Goal: Information Seeking & Learning: Learn about a topic

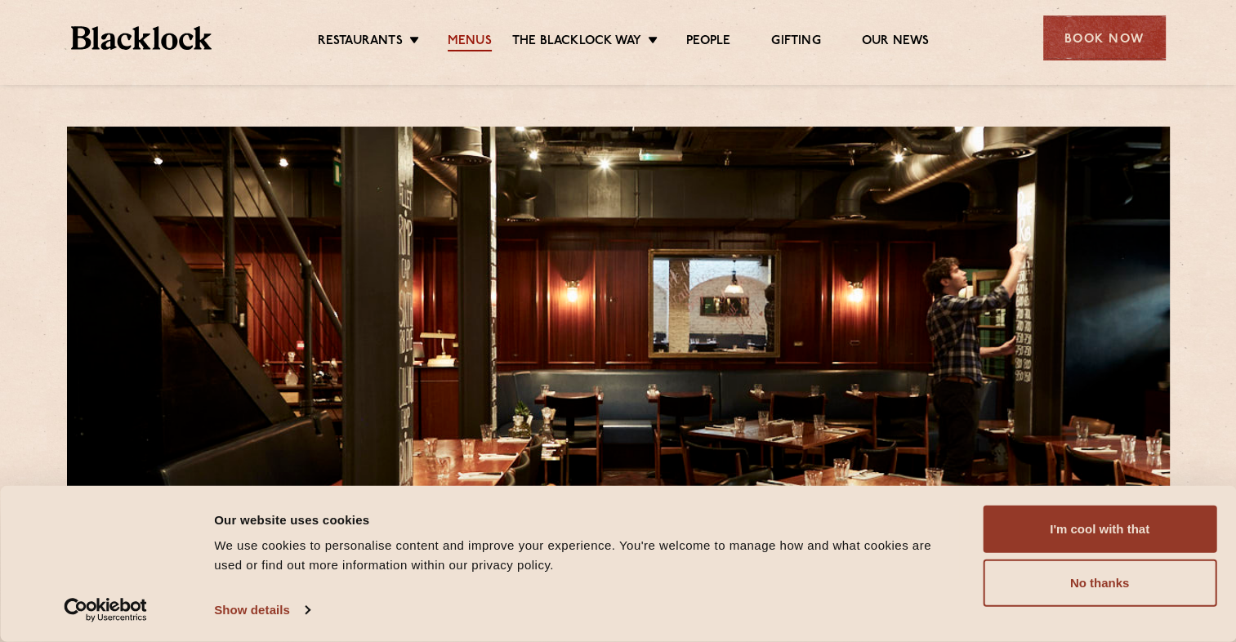
click at [467, 44] on link "Menus" at bounding box center [470, 43] width 44 height 18
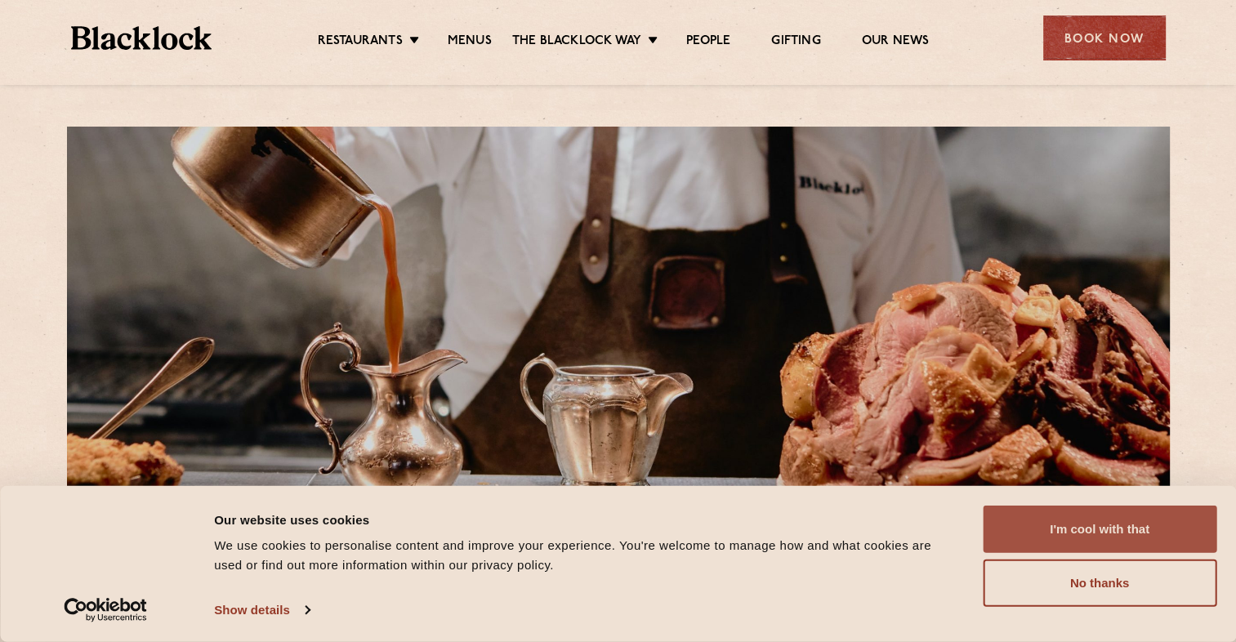
click at [1126, 529] on button "I'm cool with that" at bounding box center [1100, 529] width 234 height 47
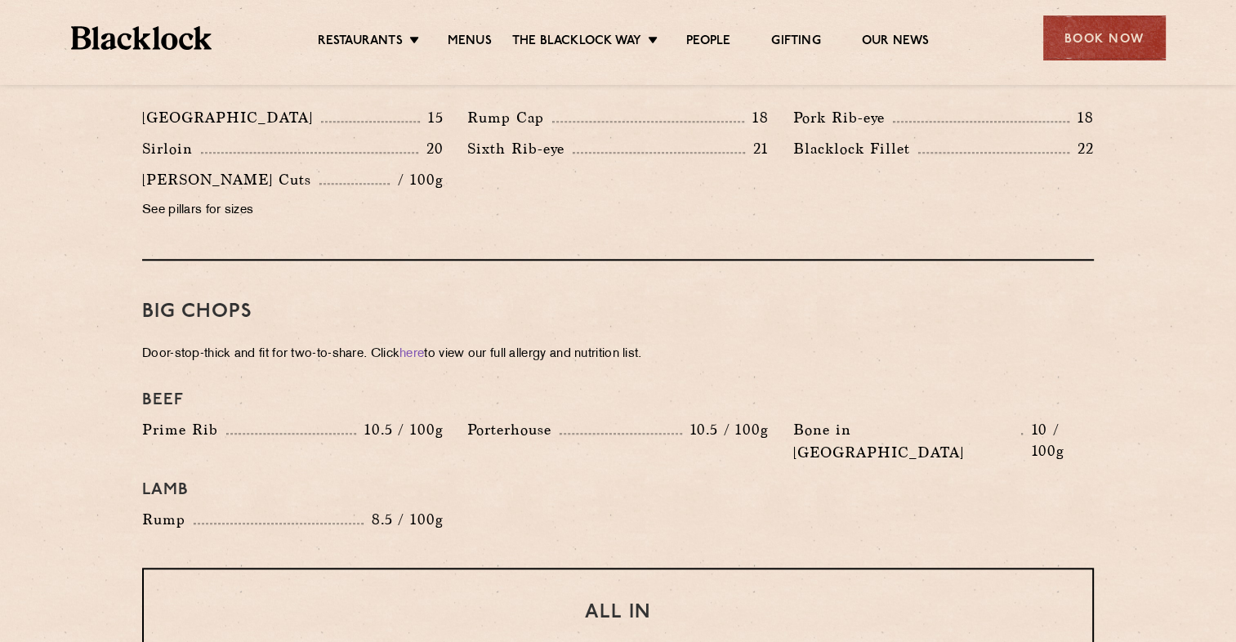
scroll to position [1634, 0]
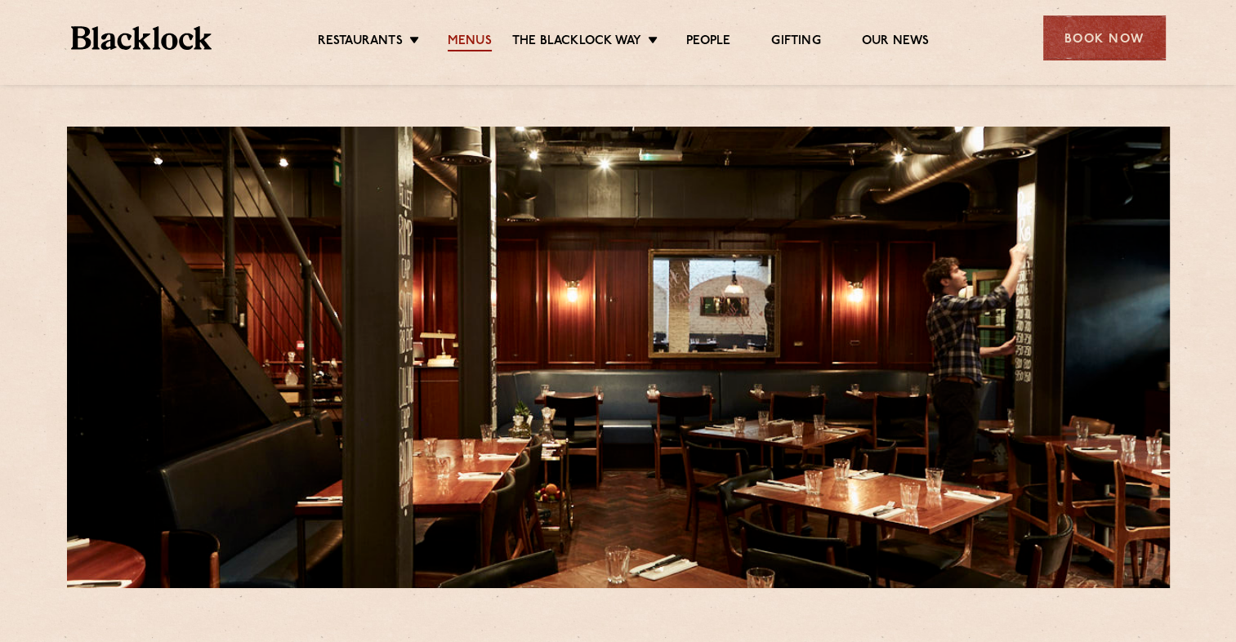
click at [471, 50] on link "Menus" at bounding box center [470, 43] width 44 height 18
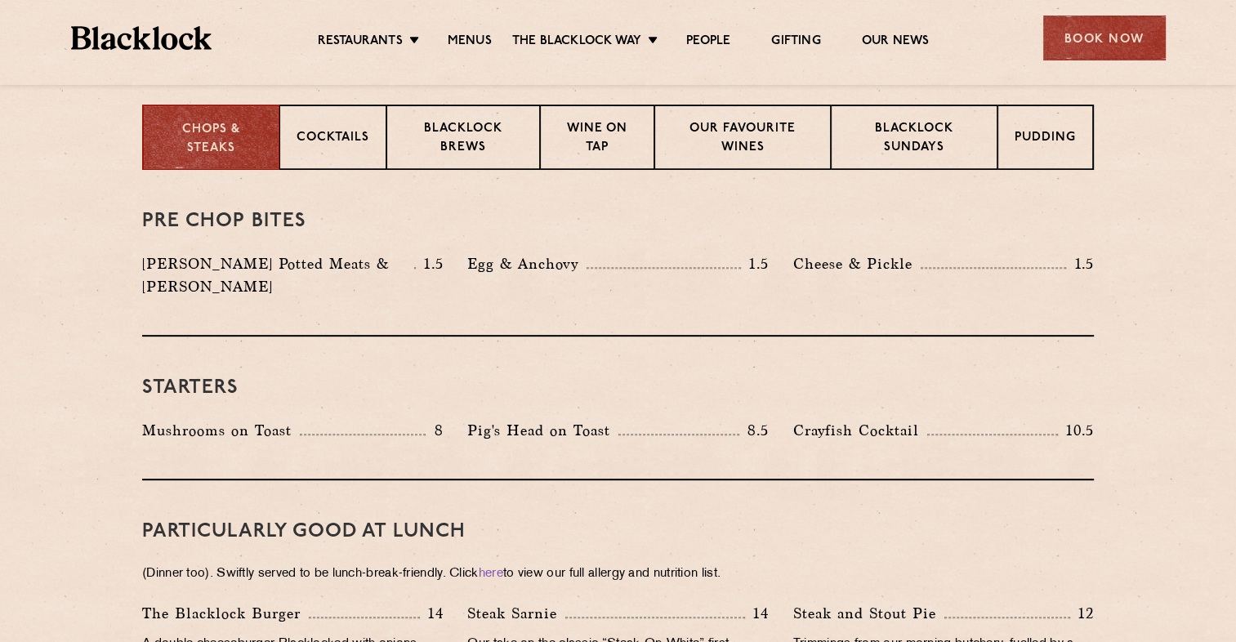
scroll to position [654, 0]
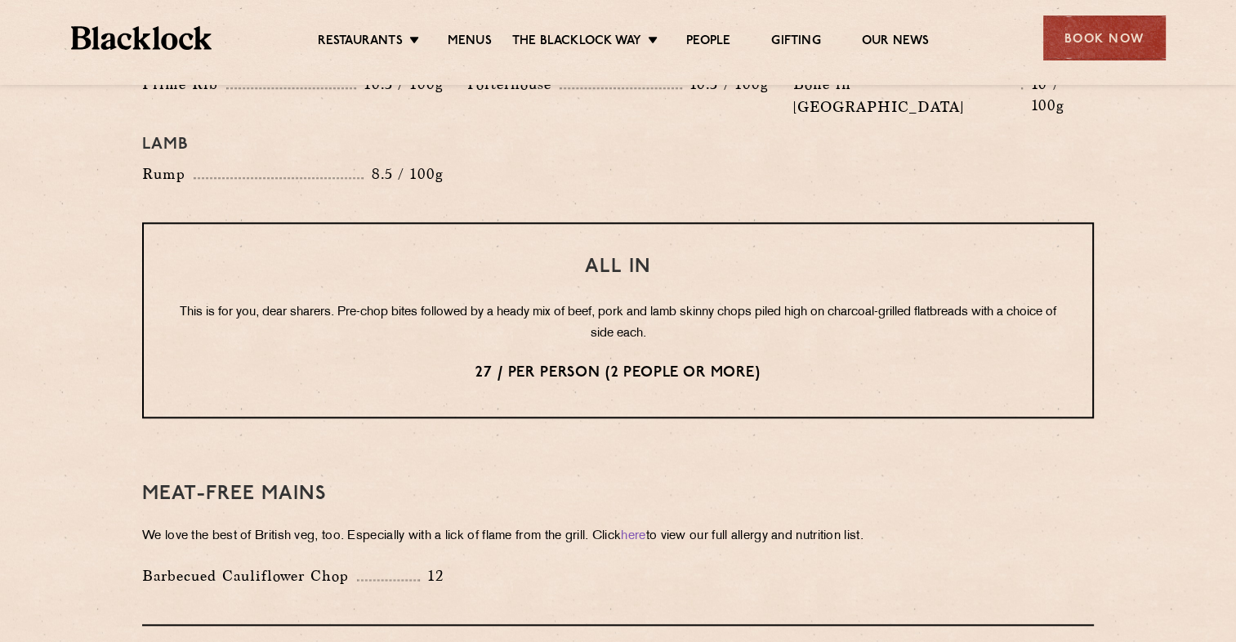
scroll to position [1994, 0]
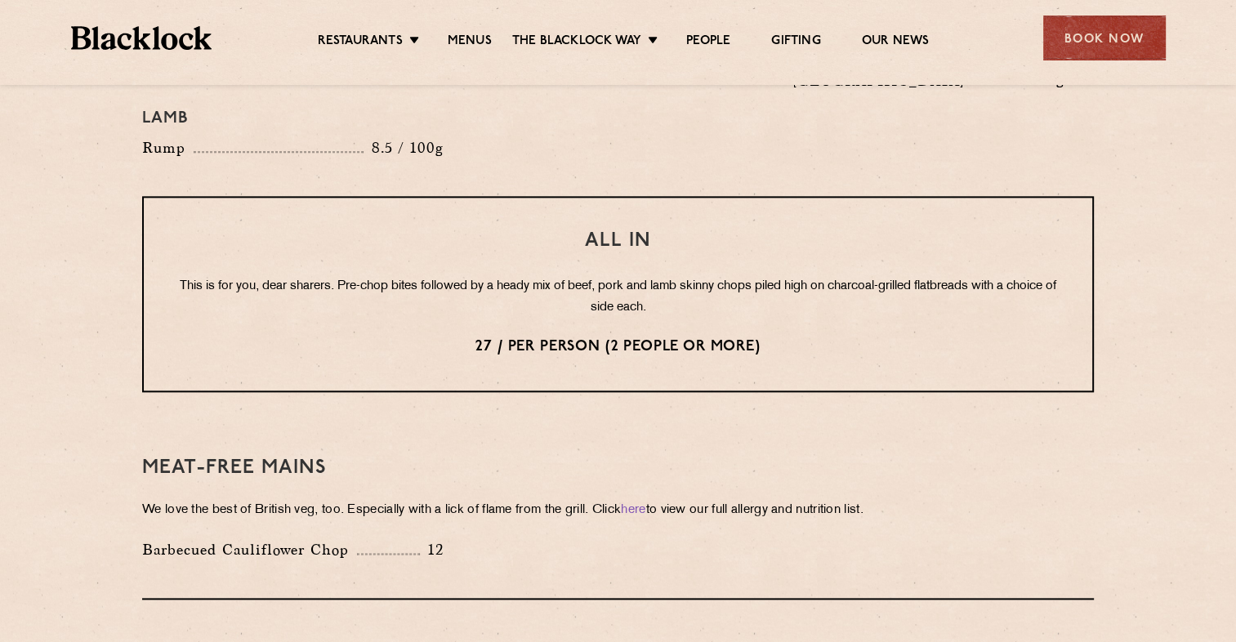
click at [654, 276] on p "This is for you, dear sharers. Pre-chop bites followed by a heady mix of beef, …" at bounding box center [617, 297] width 883 height 42
click at [511, 337] on p "27 / per person (2 people or more)" at bounding box center [617, 347] width 883 height 21
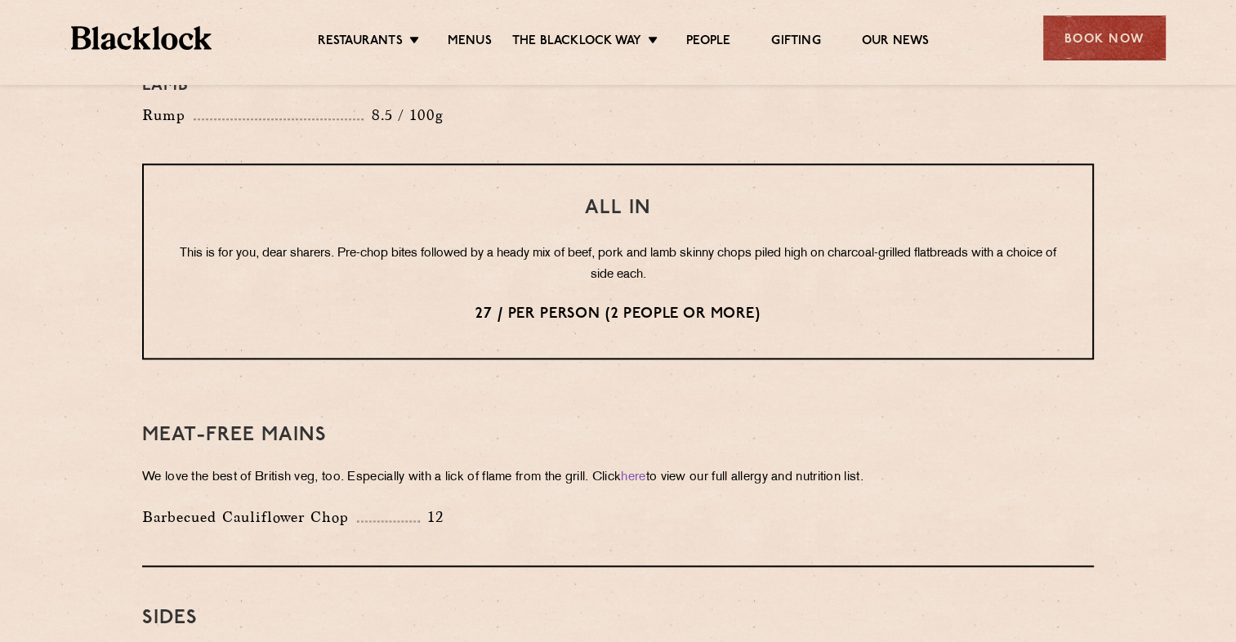
click at [714, 245] on div "All In This is for you, dear sharers. Pre-chop bites followed by a heady mix of…" at bounding box center [618, 261] width 952 height 196
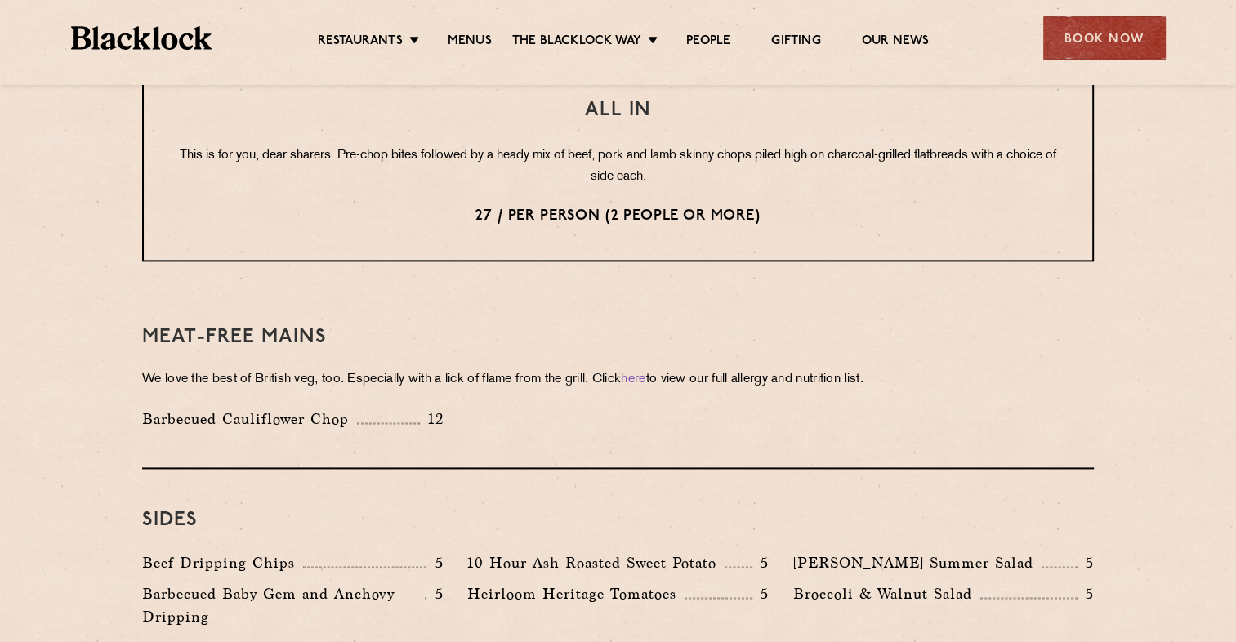
scroll to position [2157, 0]
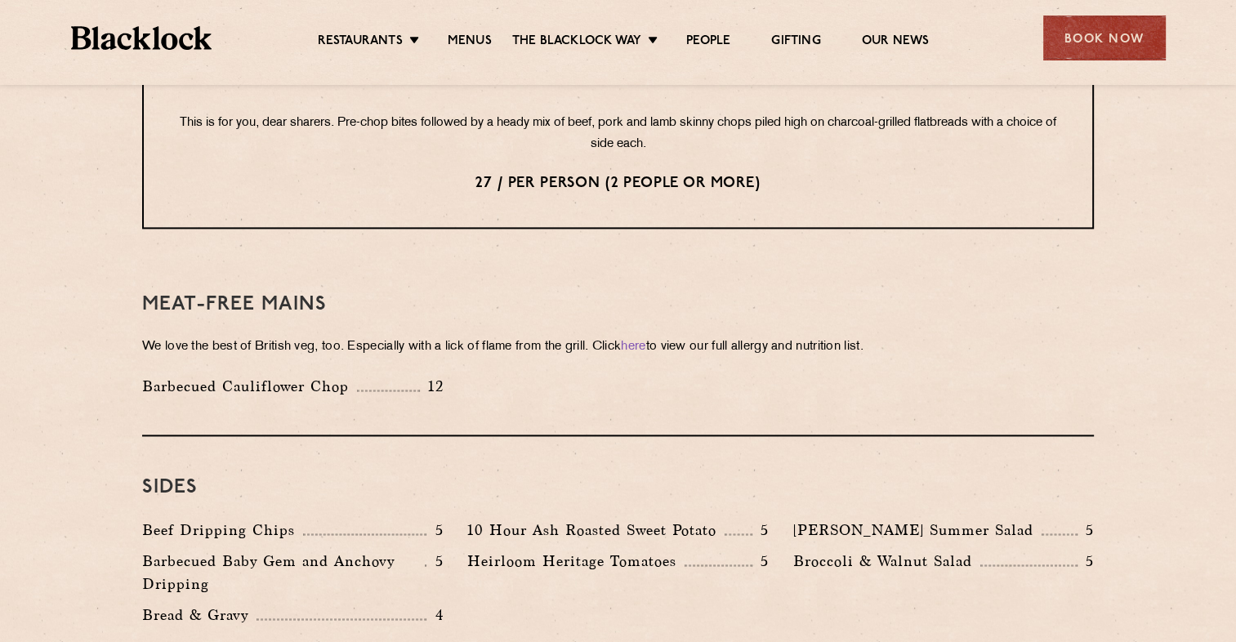
click at [940, 253] on div "Meat-Free mains We love the best of British veg, too. Especially with a lick of…" at bounding box center [618, 344] width 952 height 183
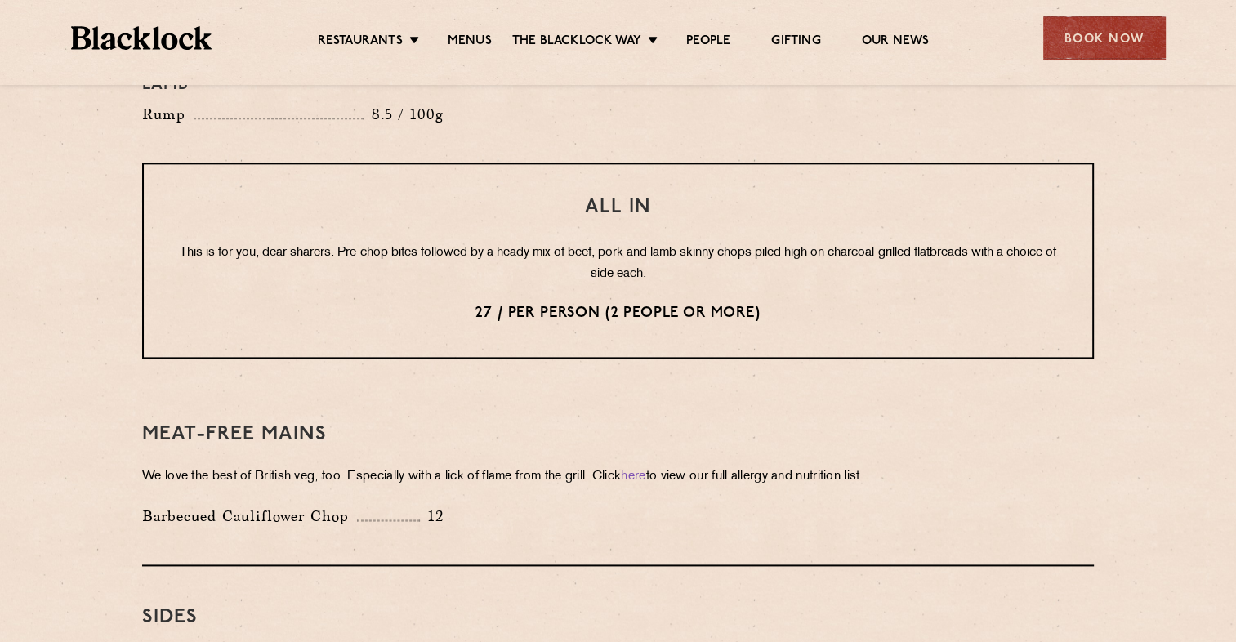
scroll to position [2026, 0]
click at [631, 244] on p "This is for you, dear sharers. Pre-chop bites followed by a heady mix of beef, …" at bounding box center [617, 265] width 883 height 42
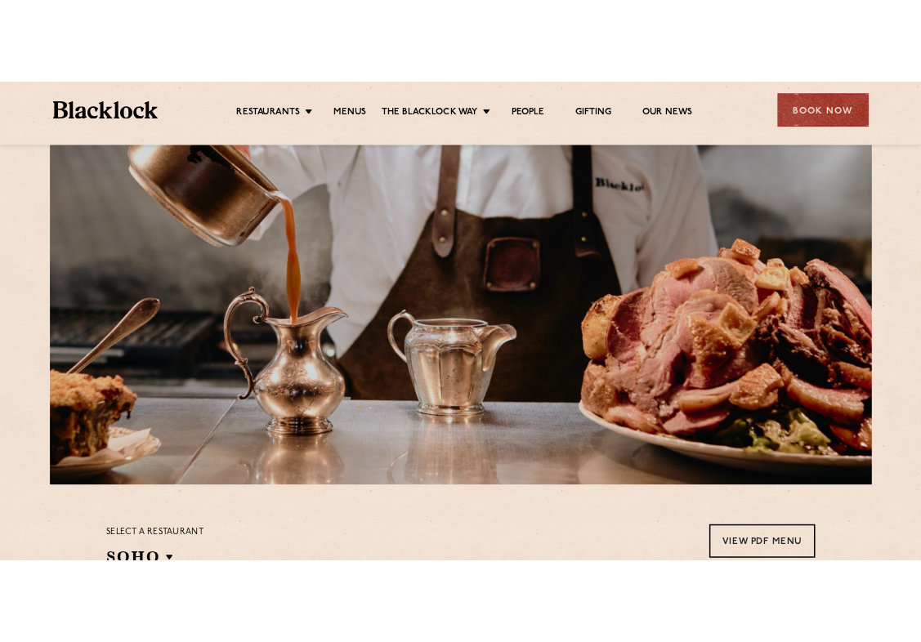
scroll to position [0, 0]
